Goal: Information Seeking & Learning: Learn about a topic

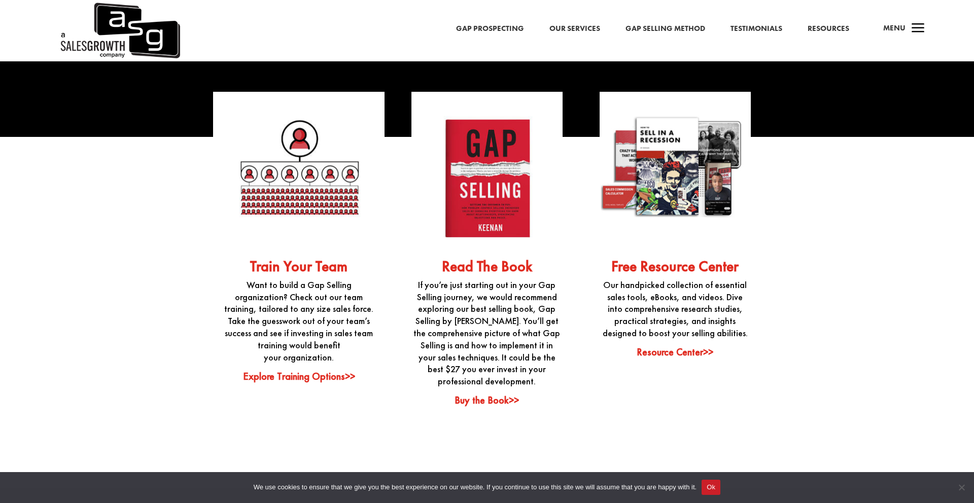
scroll to position [2616, 0]
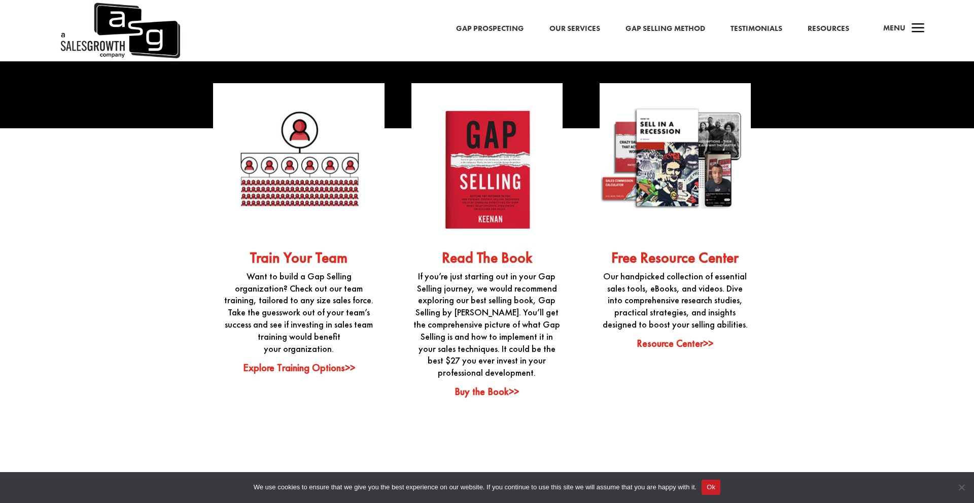
click at [680, 337] on link "Resource Center>>" at bounding box center [675, 343] width 77 height 13
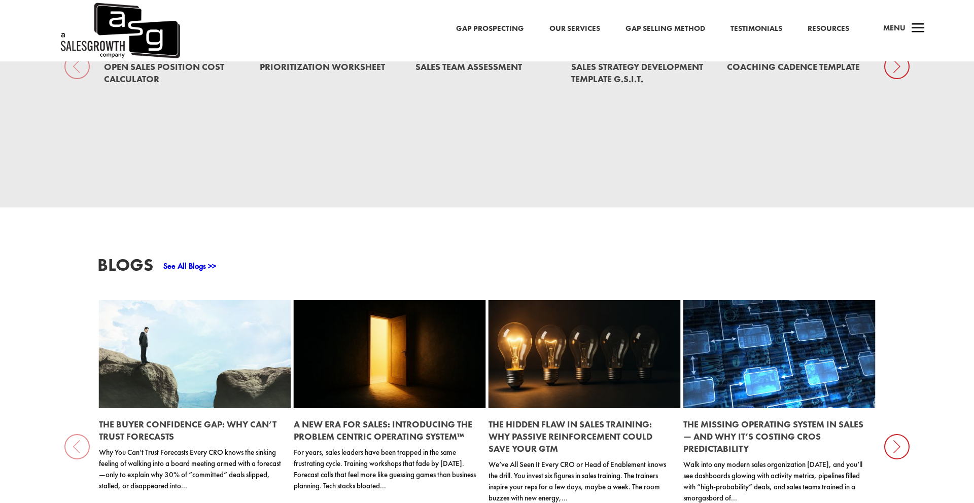
scroll to position [803, 0]
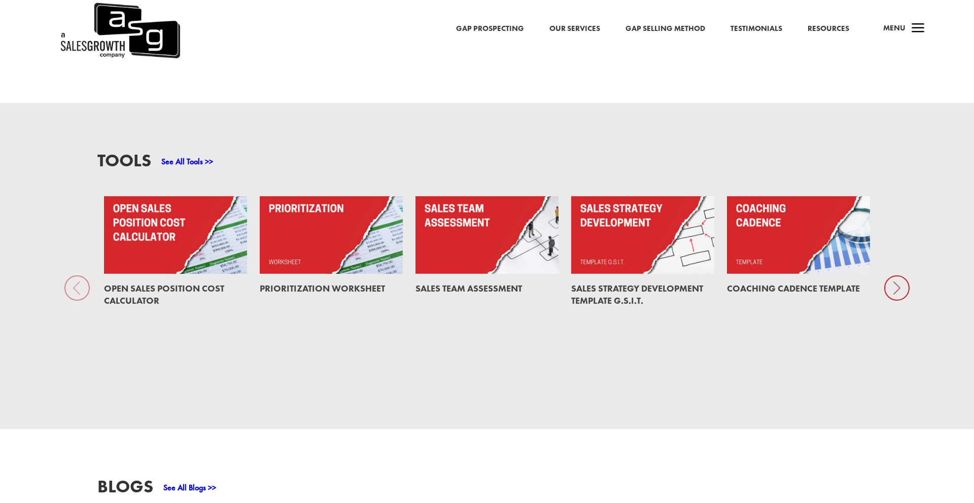
click at [898, 277] on icon at bounding box center [896, 287] width 25 height 25
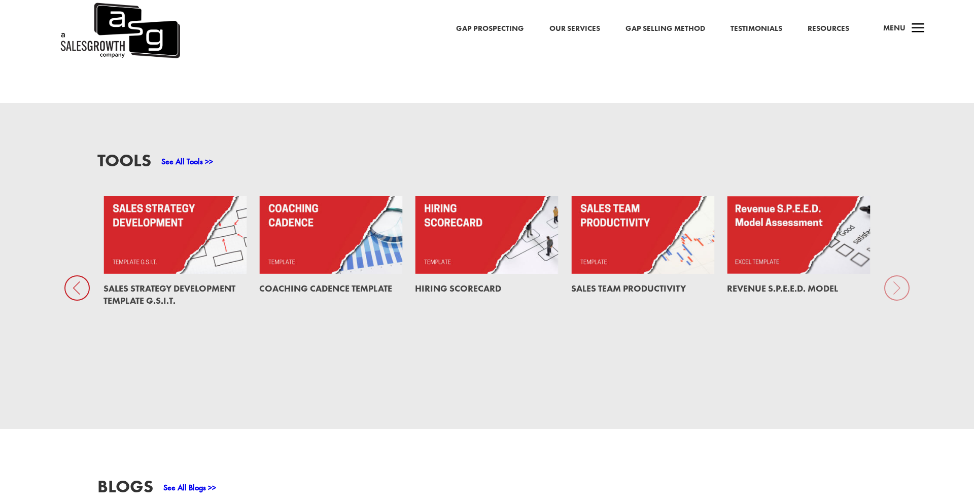
click at [901, 274] on div "Tools See All Tools >> Open Sales Position Cost Calculator Prioritization Works…" at bounding box center [487, 266] width 974 height 326
click at [72, 275] on icon at bounding box center [76, 287] width 25 height 25
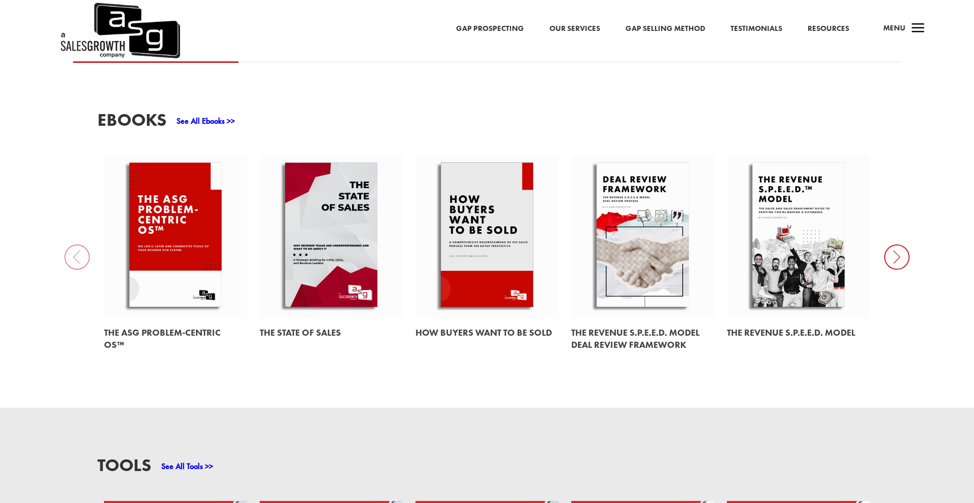
scroll to position [501, 0]
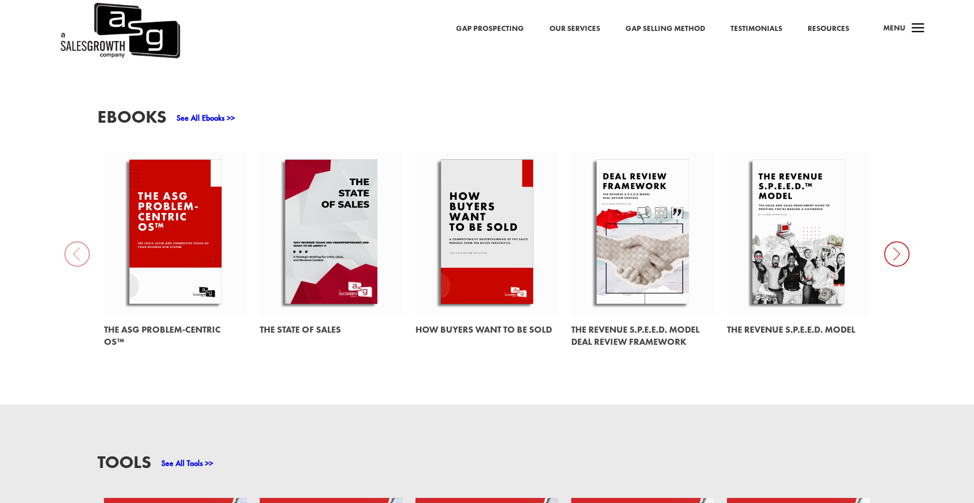
click at [896, 245] on icon at bounding box center [896, 254] width 25 height 25
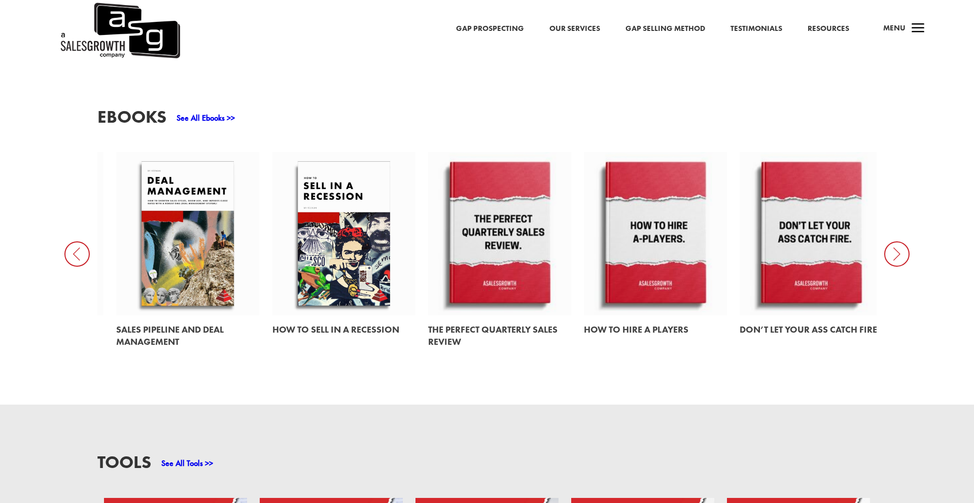
click at [899, 243] on icon at bounding box center [896, 254] width 25 height 25
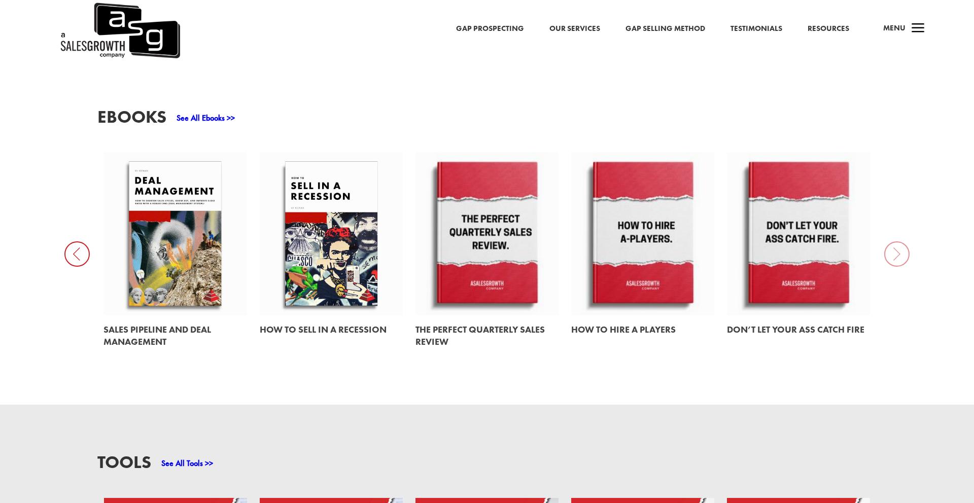
click at [333, 228] on link at bounding box center [331, 233] width 143 height 163
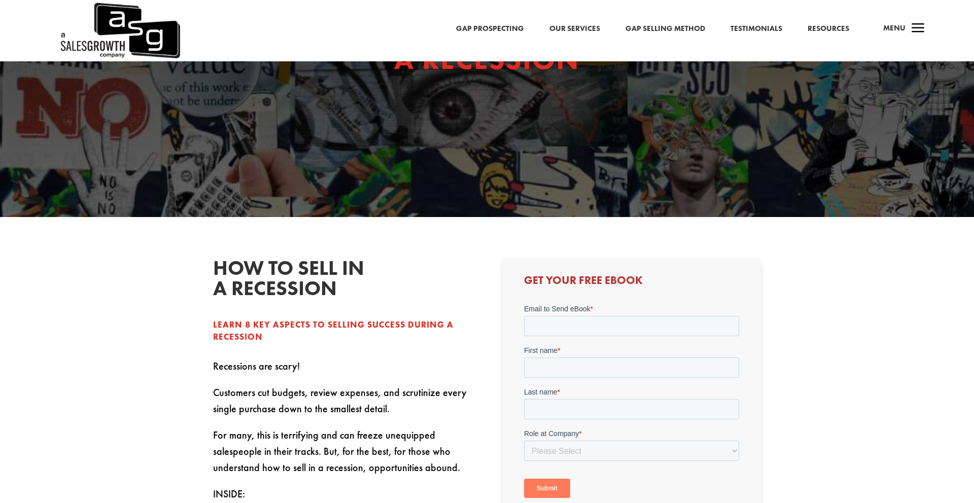
scroll to position [88, 0]
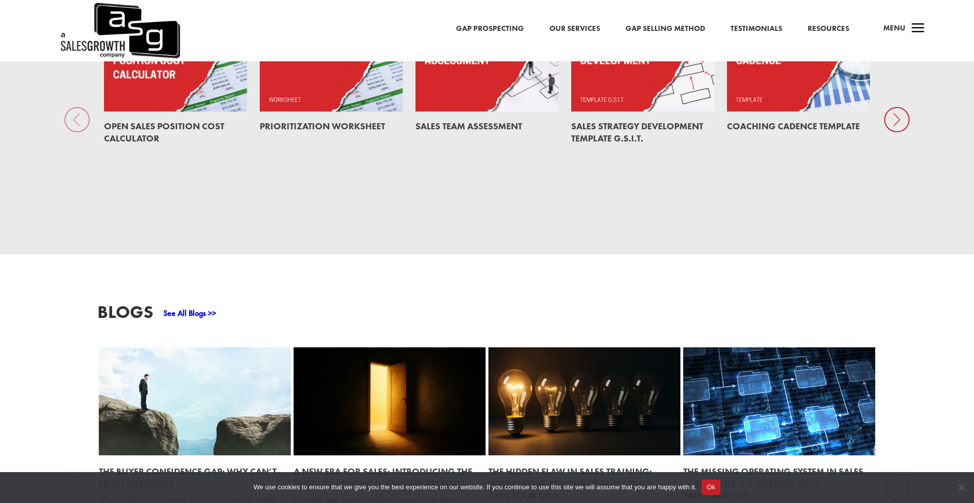
scroll to position [1212, 0]
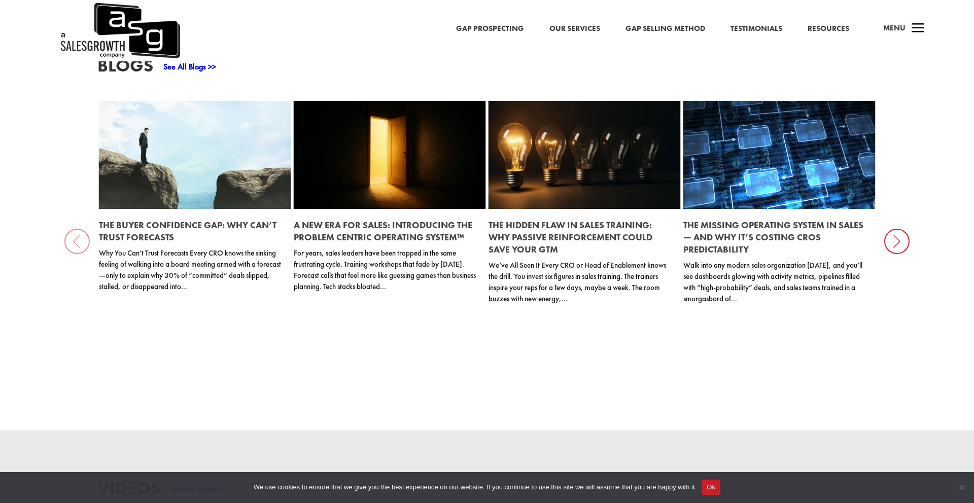
click at [895, 231] on icon at bounding box center [896, 241] width 25 height 25
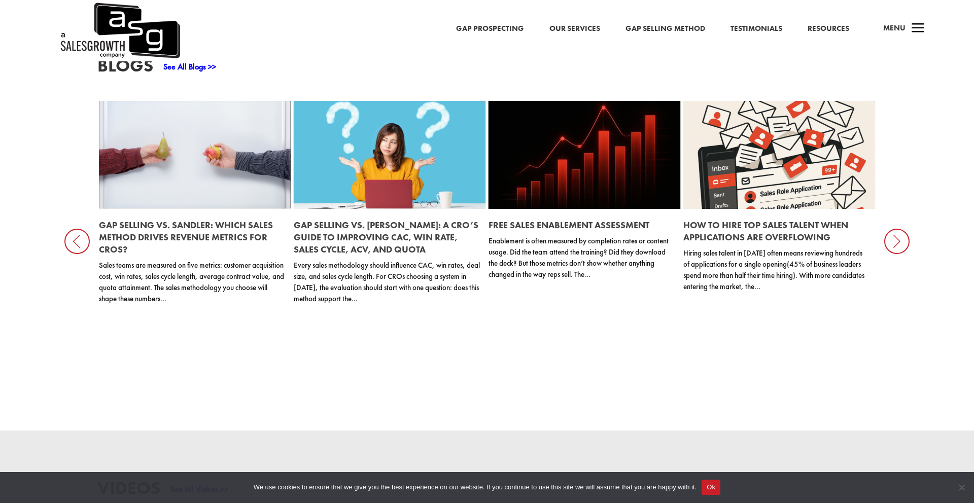
click at [898, 229] on icon at bounding box center [896, 241] width 25 height 25
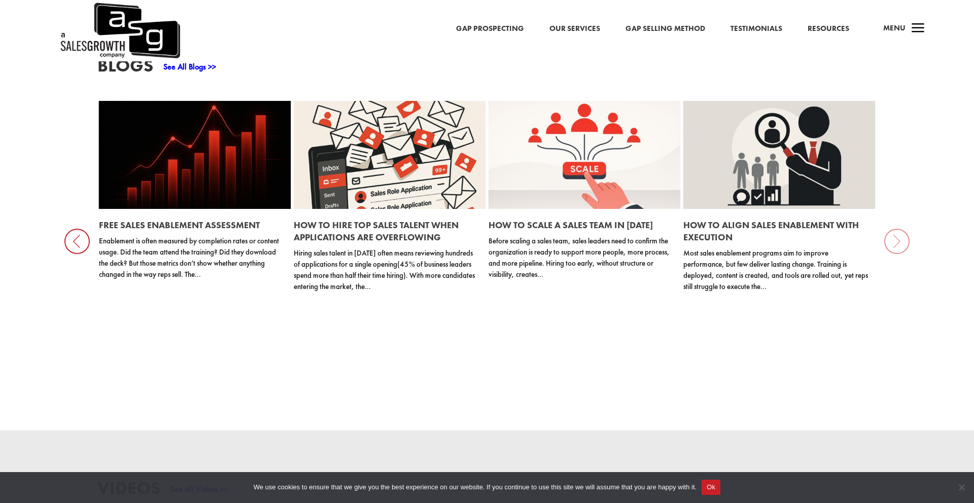
click at [79, 229] on icon at bounding box center [76, 241] width 25 height 25
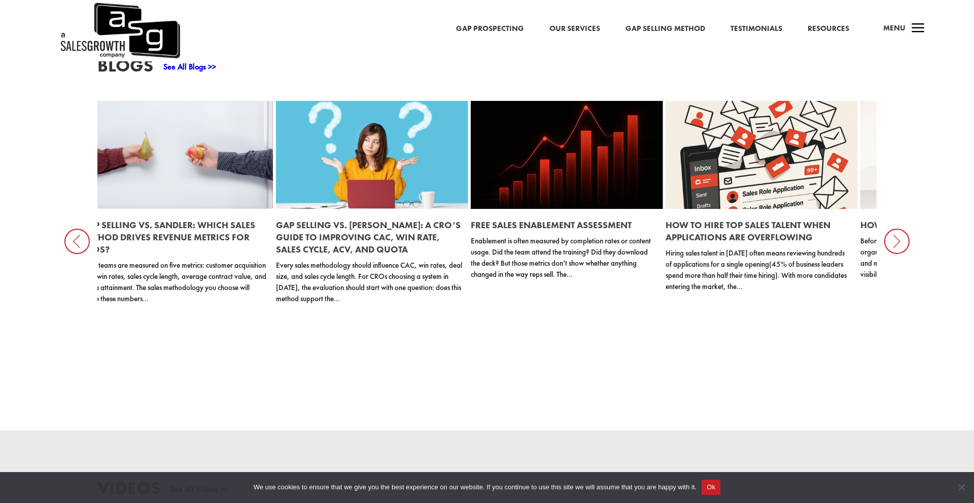
click at [79, 229] on icon at bounding box center [76, 241] width 25 height 25
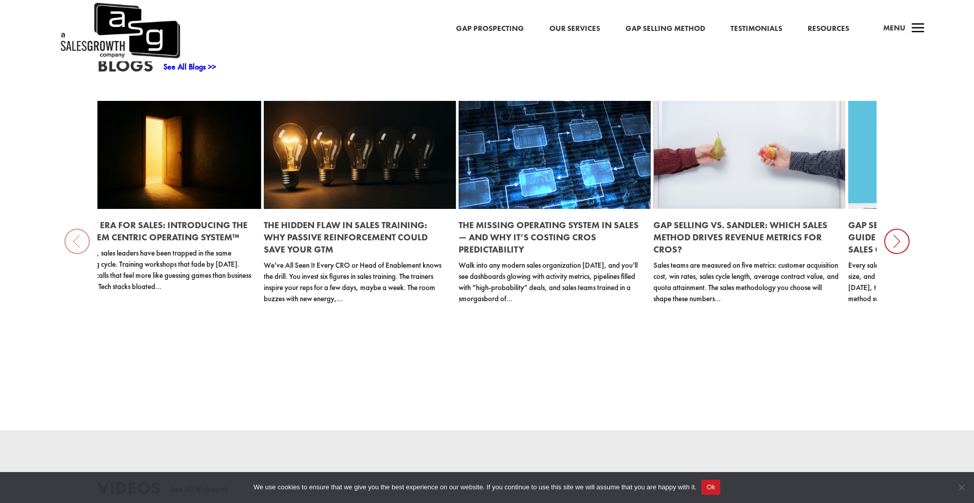
click at [79, 229] on div "Blogs See All Blogs >> The Buyer Confidence Gap: Why Can’t Trust Forecasts Why …" at bounding box center [487, 219] width 974 height 423
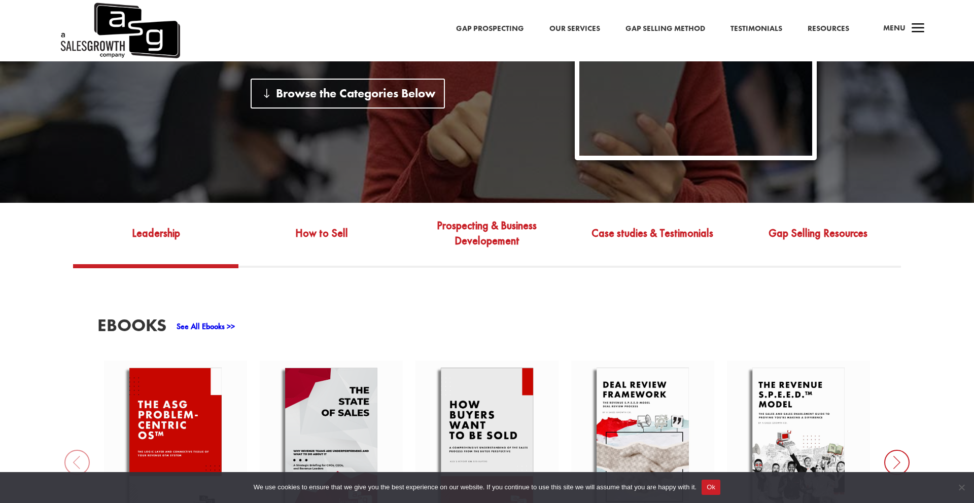
scroll to position [280, 0]
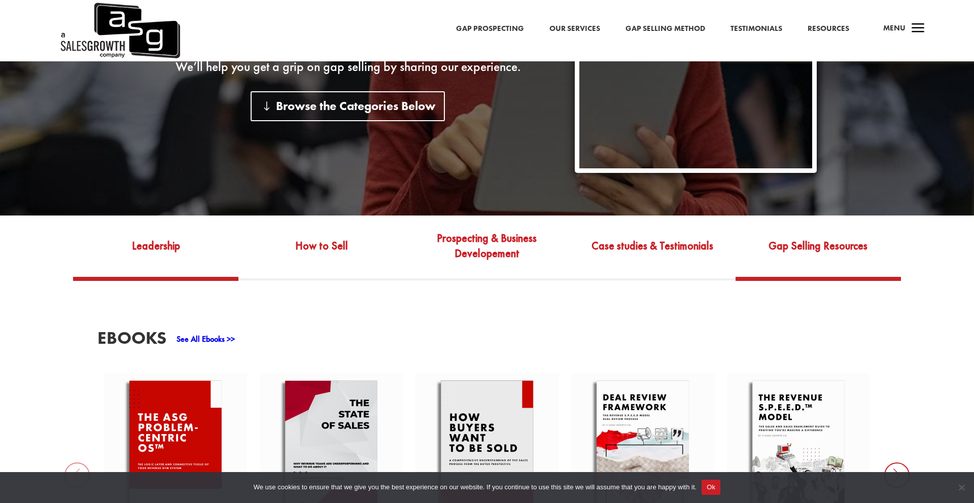
click at [792, 235] on link "Gap Selling Resources" at bounding box center [818, 253] width 165 height 48
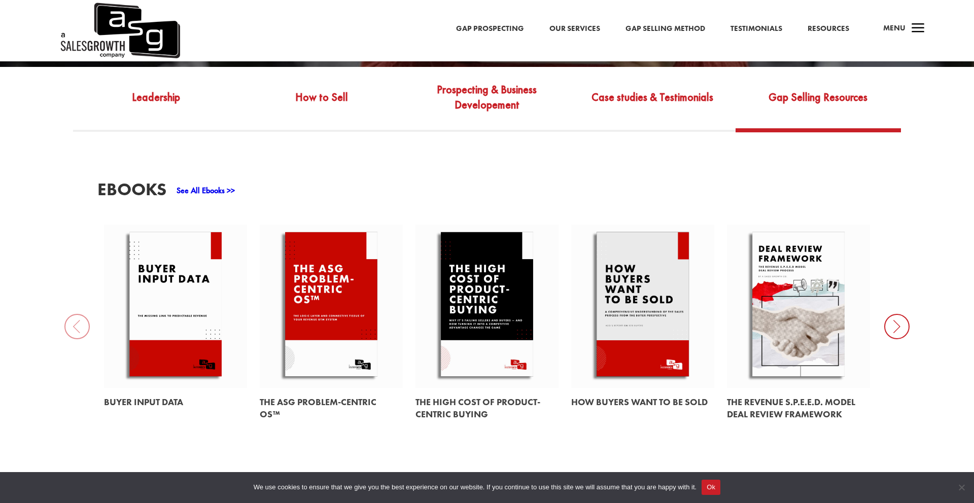
scroll to position [501, 0]
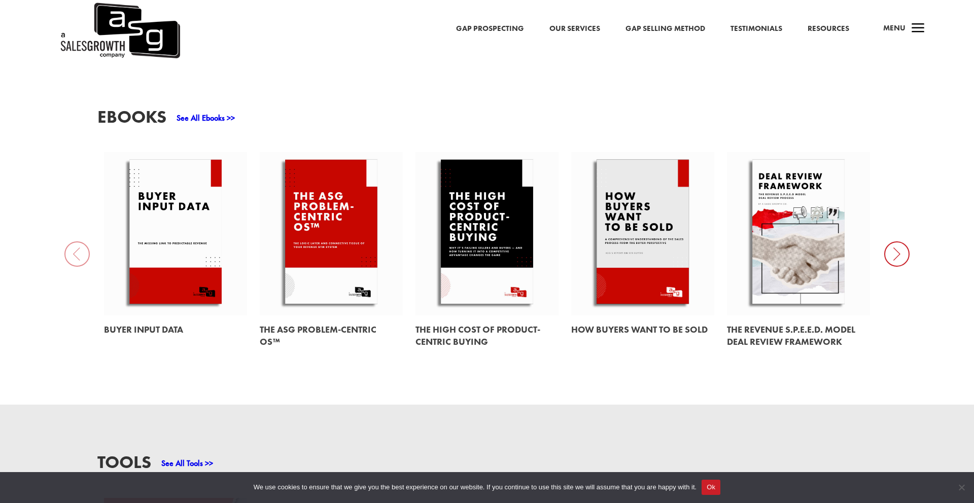
click at [901, 242] on icon at bounding box center [896, 254] width 25 height 25
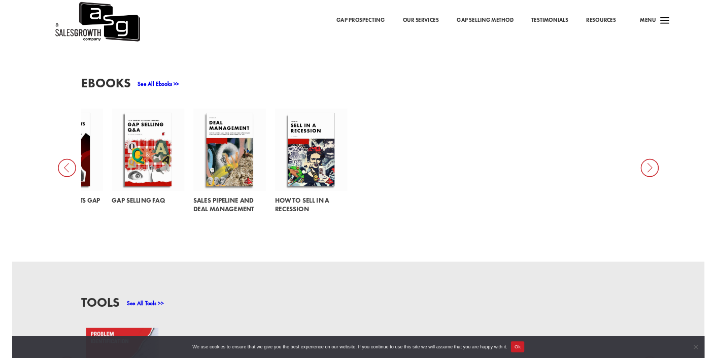
scroll to position [426, 0]
